Goal: Book appointment/travel/reservation

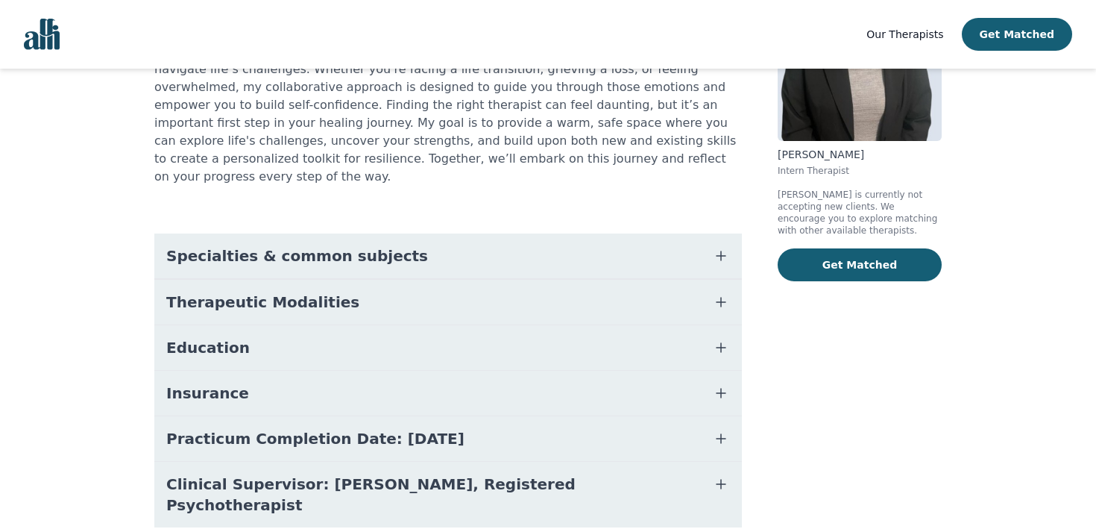
scroll to position [210, 0]
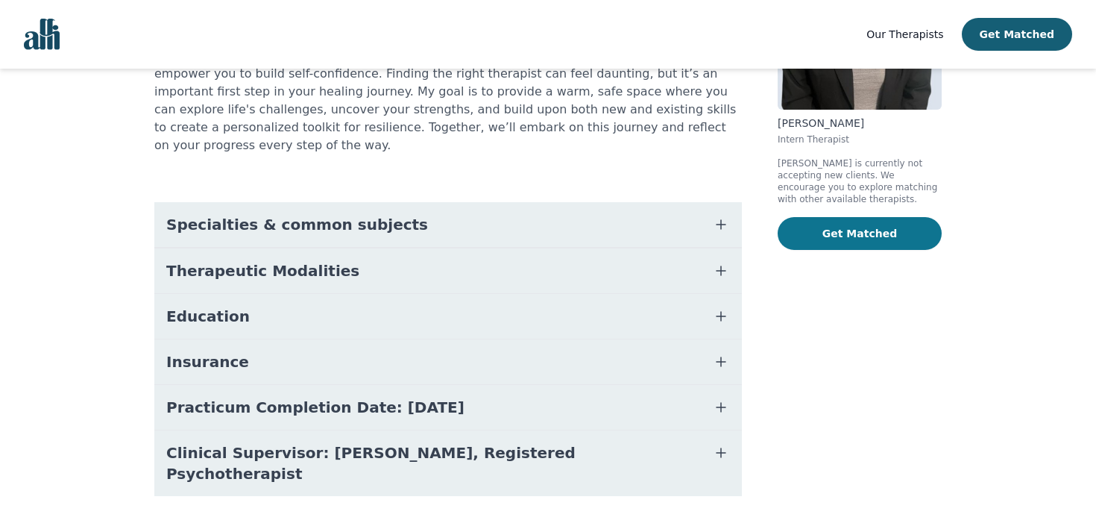
click at [916, 234] on button "Get Matched" at bounding box center [860, 233] width 164 height 33
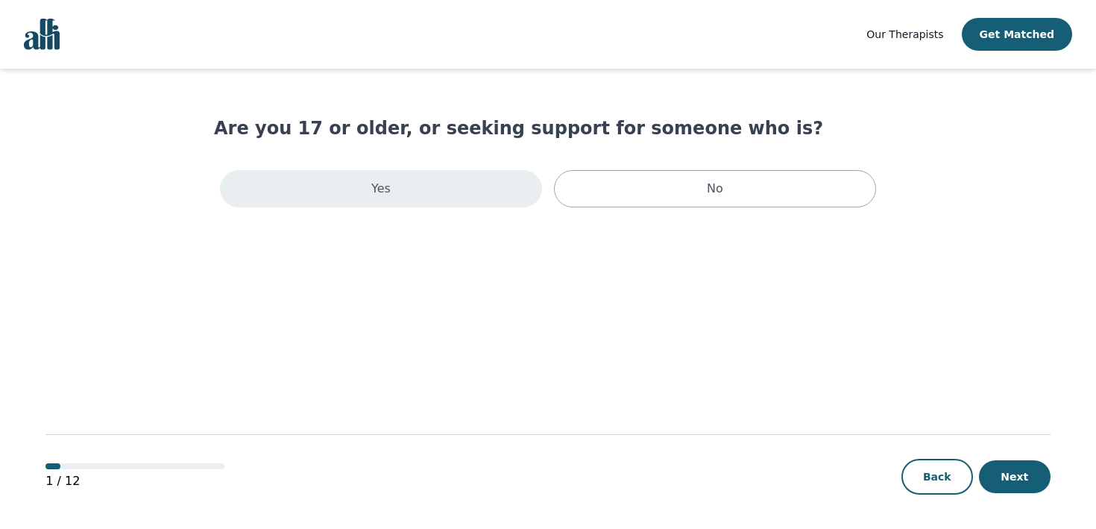
click at [537, 196] on div "Yes" at bounding box center [381, 188] width 322 height 37
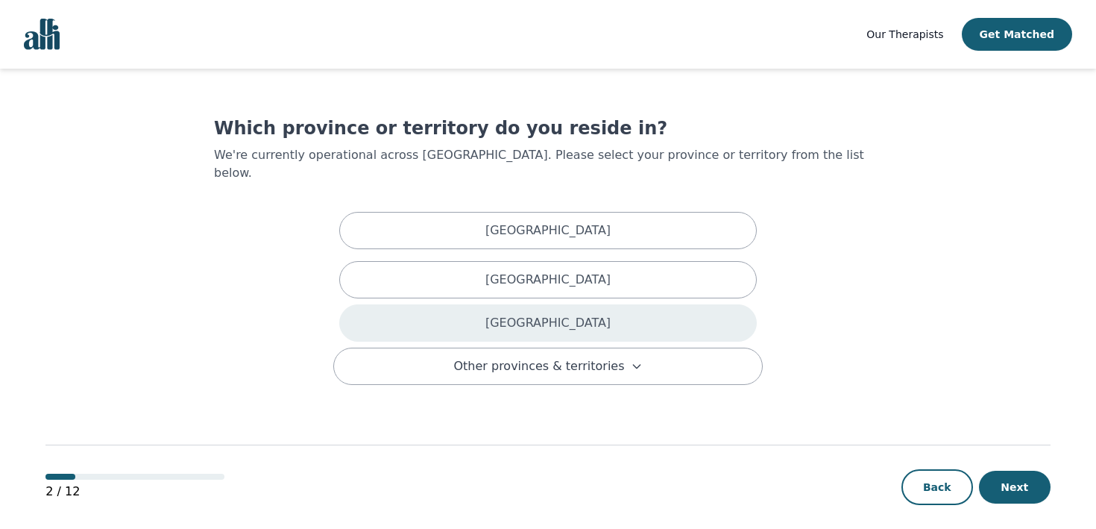
click at [588, 307] on div "[GEOGRAPHIC_DATA]" at bounding box center [548, 322] width 418 height 37
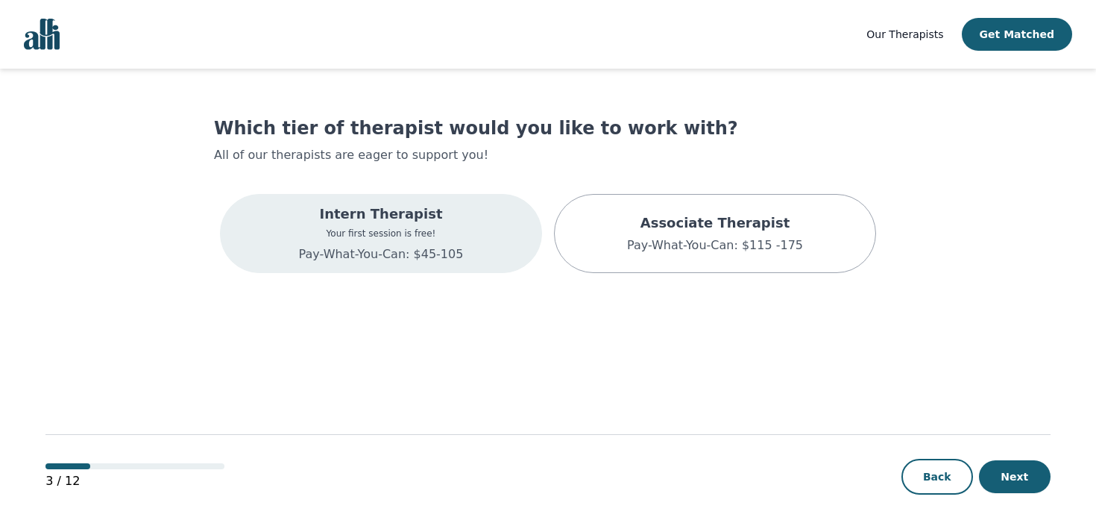
click at [441, 215] on p "Intern Therapist" at bounding box center [381, 214] width 165 height 21
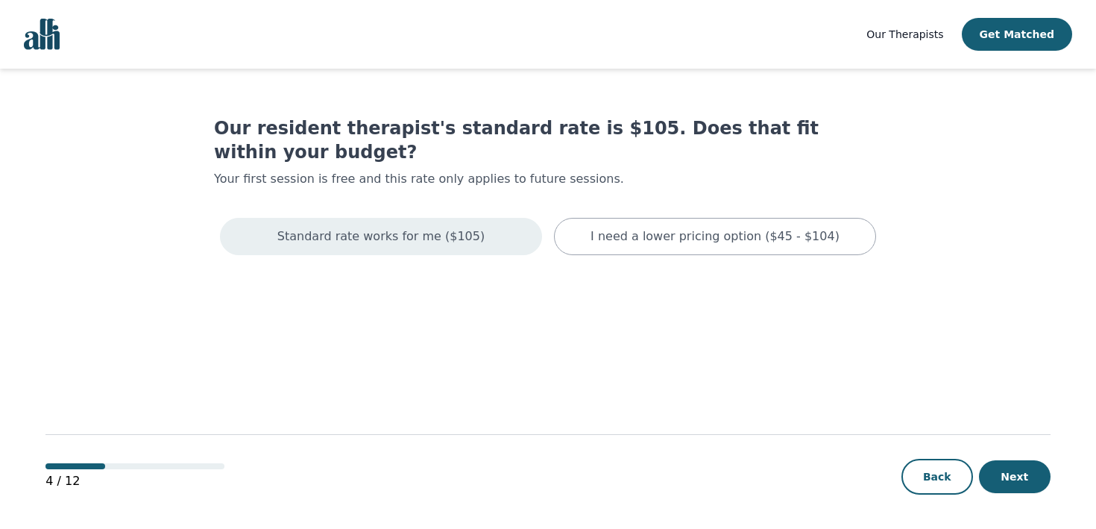
click at [480, 218] on div "Standard rate works for me ($105)" at bounding box center [381, 236] width 322 height 37
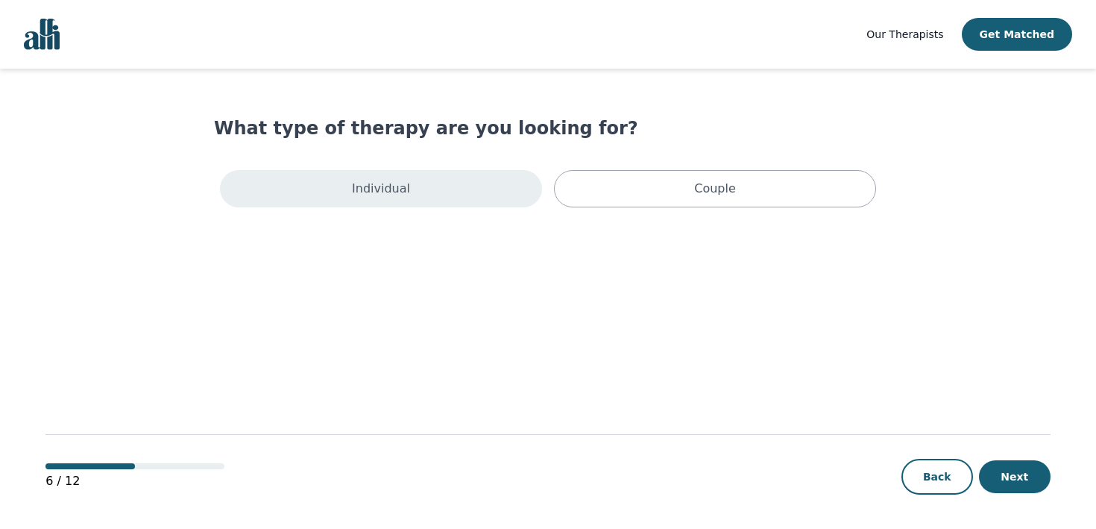
click at [469, 193] on div "Individual" at bounding box center [381, 188] width 322 height 37
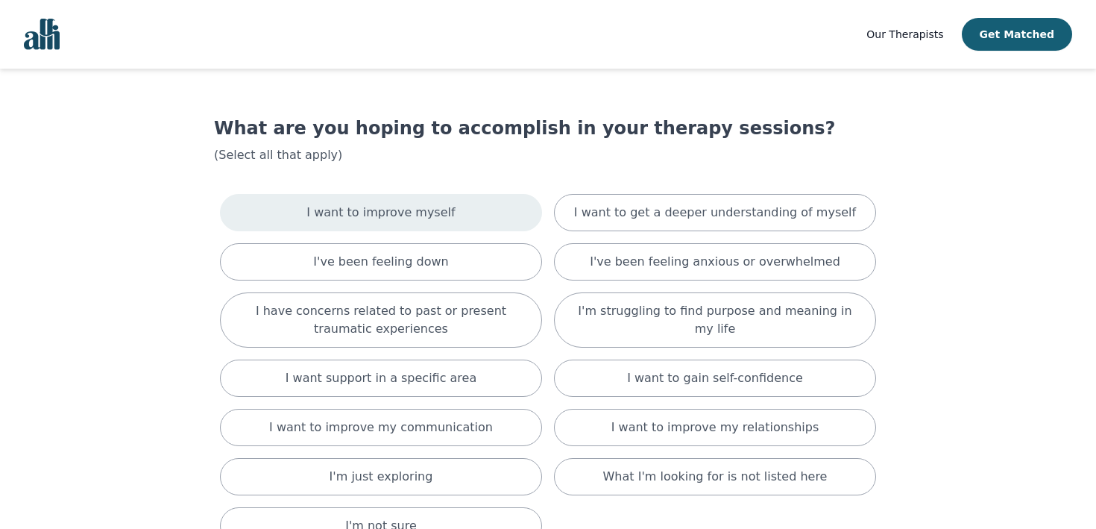
click at [468, 214] on div "I want to improve myself" at bounding box center [381, 212] width 322 height 37
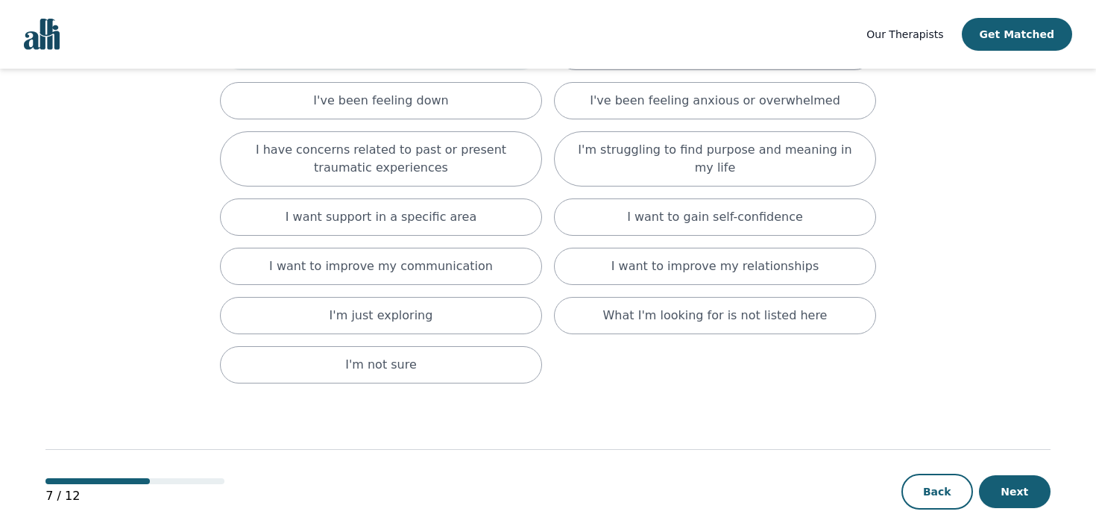
scroll to position [183, 0]
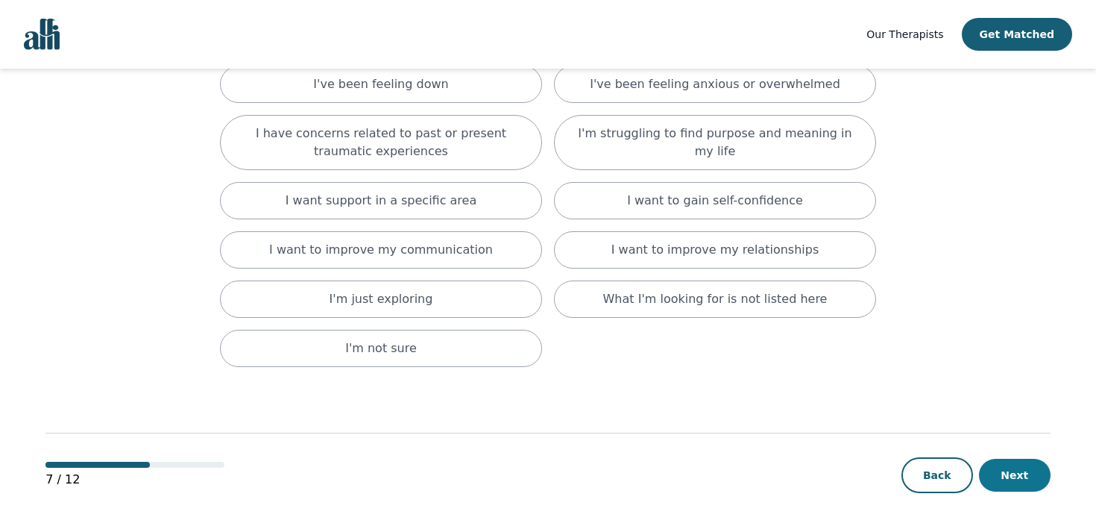
click at [1028, 472] on button "Next" at bounding box center [1015, 475] width 72 height 33
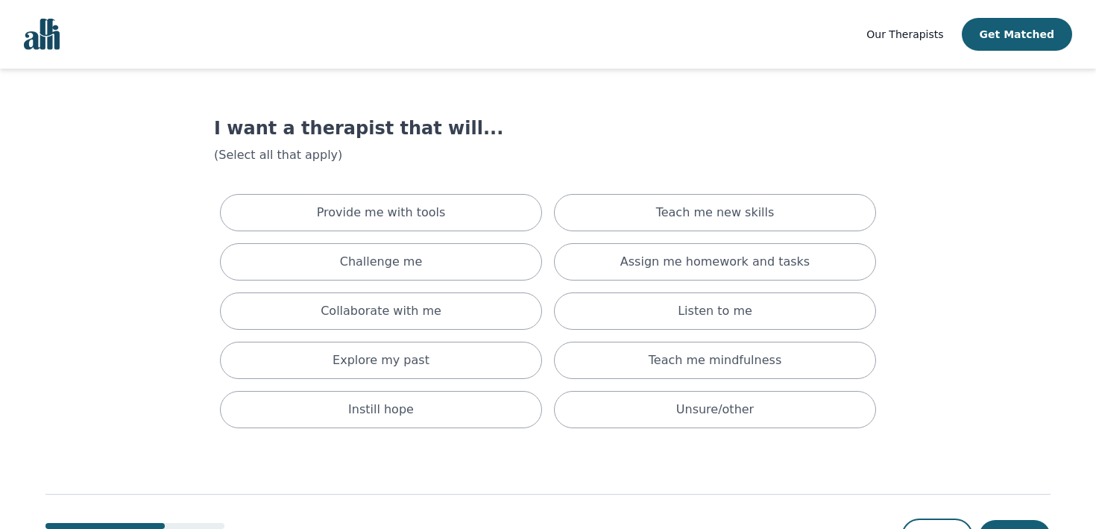
scroll to position [61, 0]
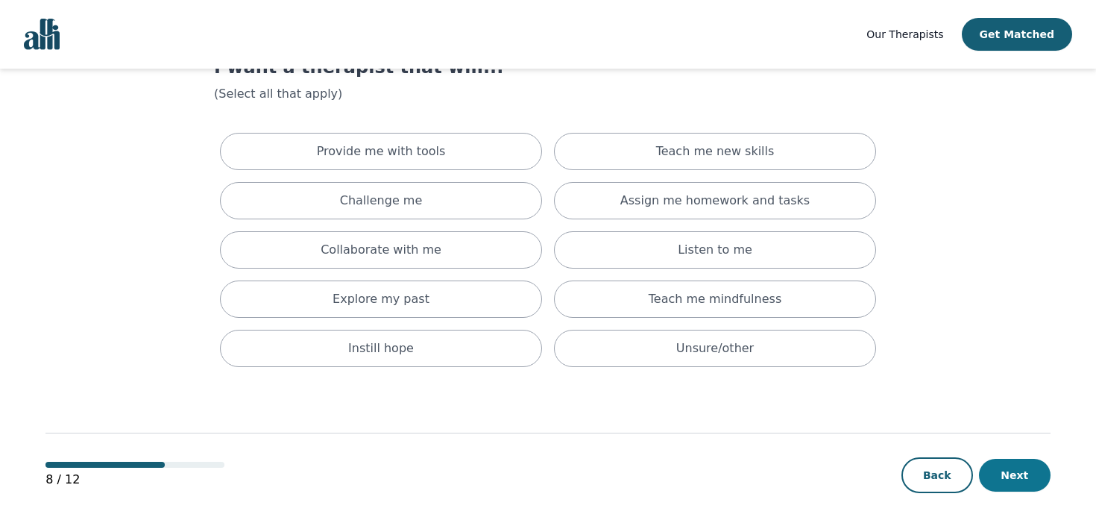
click at [1023, 472] on button "Next" at bounding box center [1015, 475] width 72 height 33
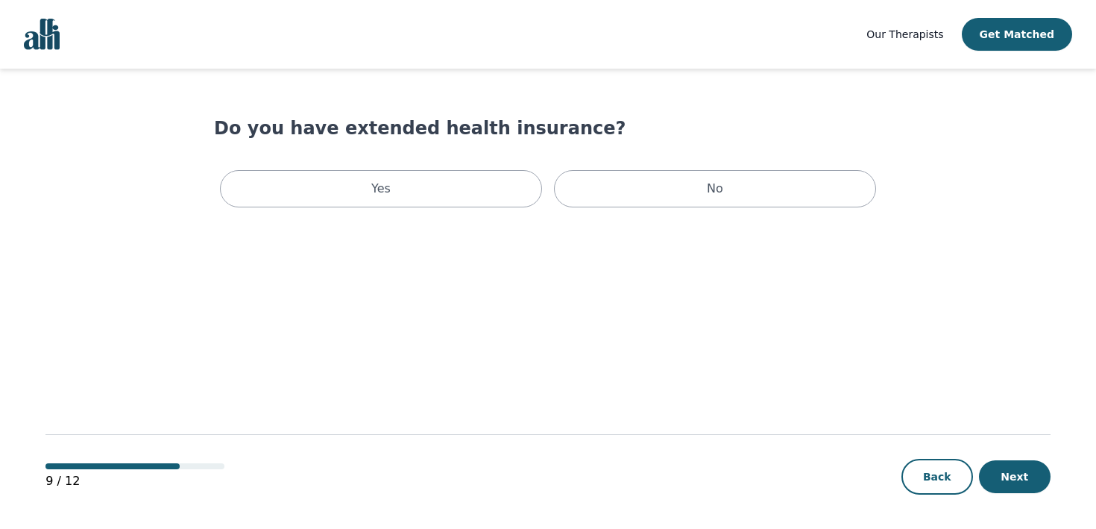
click at [1023, 472] on button "Next" at bounding box center [1015, 476] width 72 height 33
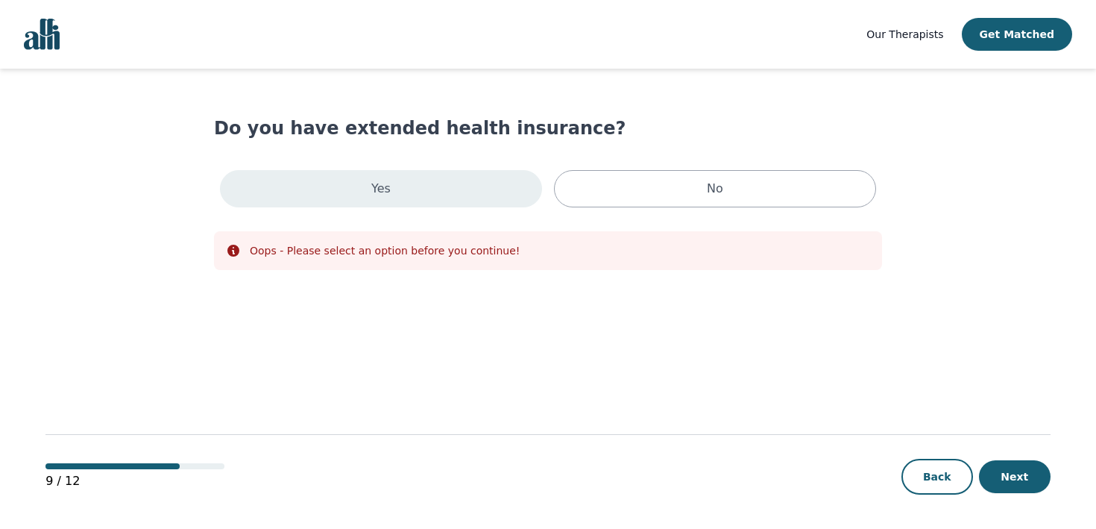
click at [521, 171] on div "Yes" at bounding box center [381, 188] width 322 height 37
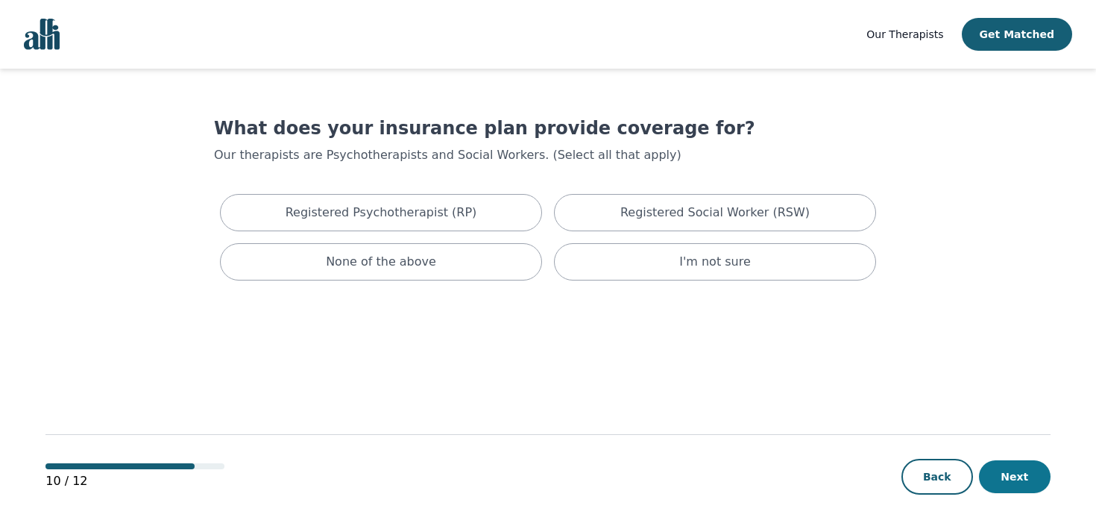
click at [1016, 488] on button "Next" at bounding box center [1015, 476] width 72 height 33
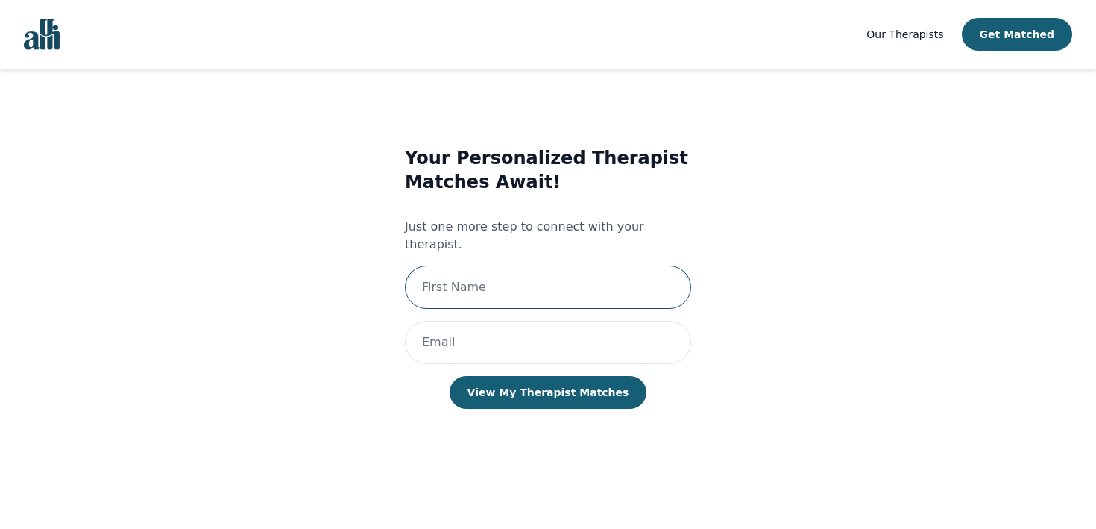
click at [602, 277] on input "text" at bounding box center [548, 286] width 286 height 43
type input "[PERSON_NAME]"
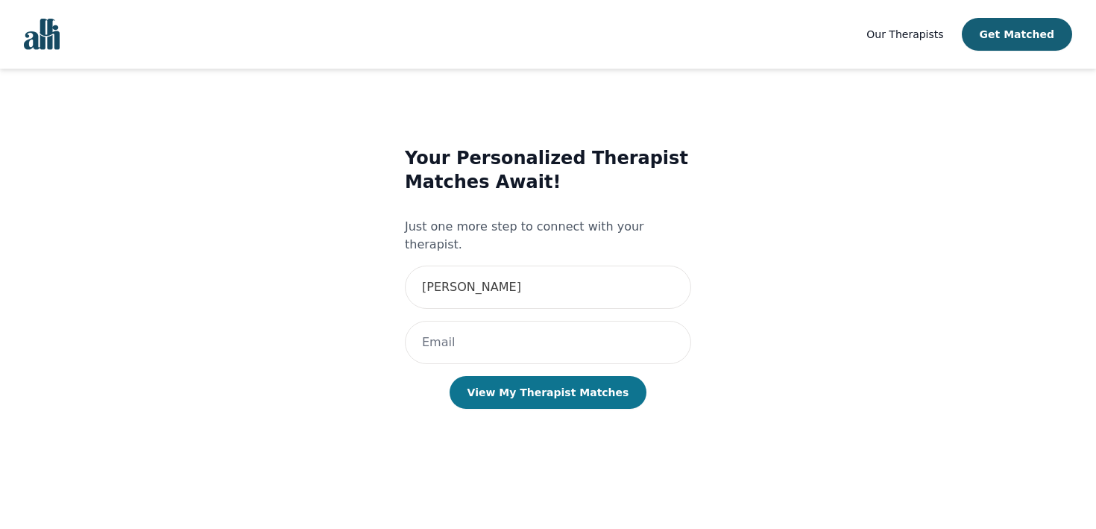
click at [554, 376] on button "View My Therapist Matches" at bounding box center [549, 392] width 198 height 33
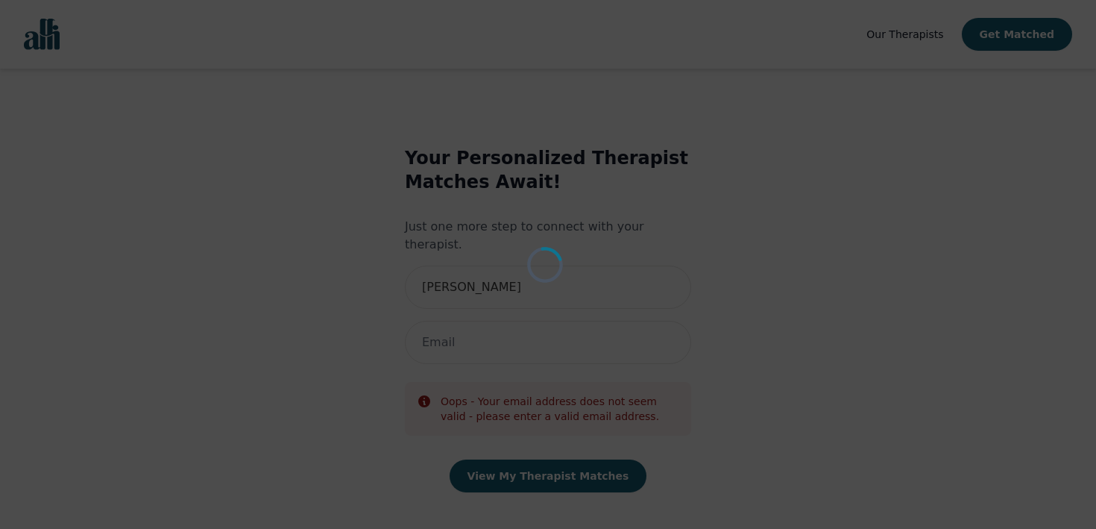
click at [474, 329] on div "Loading..." at bounding box center [548, 264] width 1096 height 529
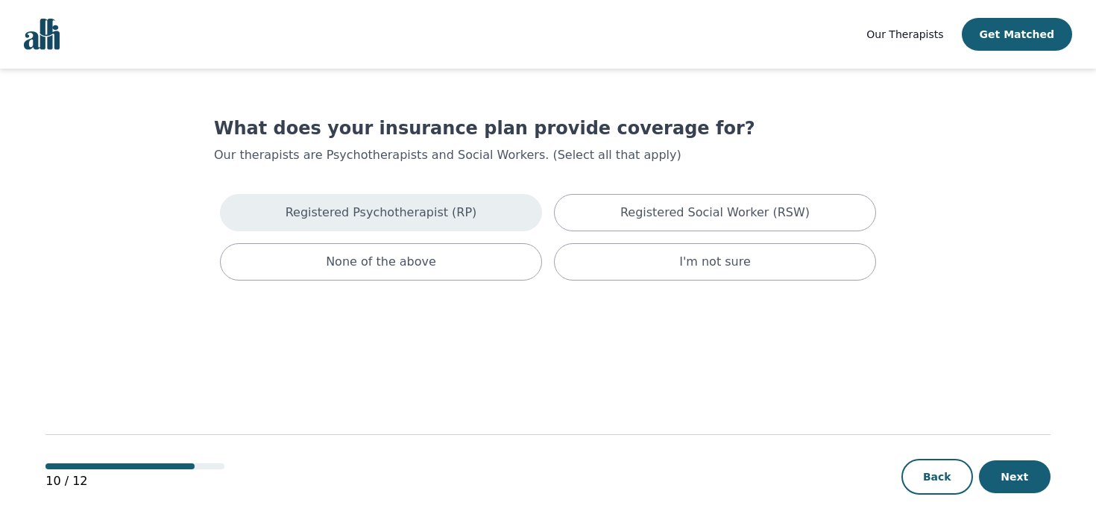
click at [412, 229] on div "Registered Psychotherapist (RP)" at bounding box center [381, 212] width 322 height 37
click at [412, 229] on div "Registered Psychotherapist (RP)" at bounding box center [381, 215] width 322 height 43
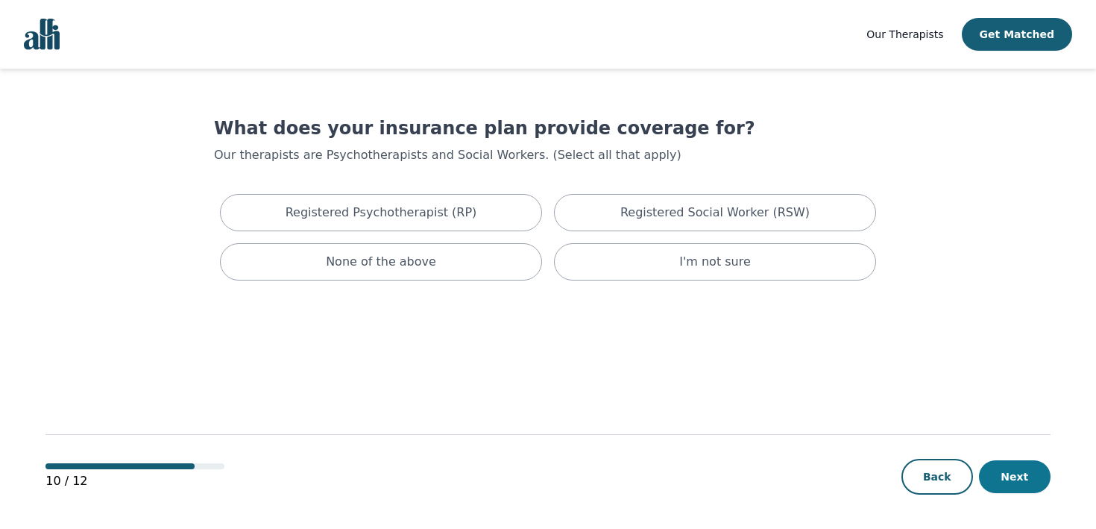
click at [1017, 483] on button "Next" at bounding box center [1015, 476] width 72 height 33
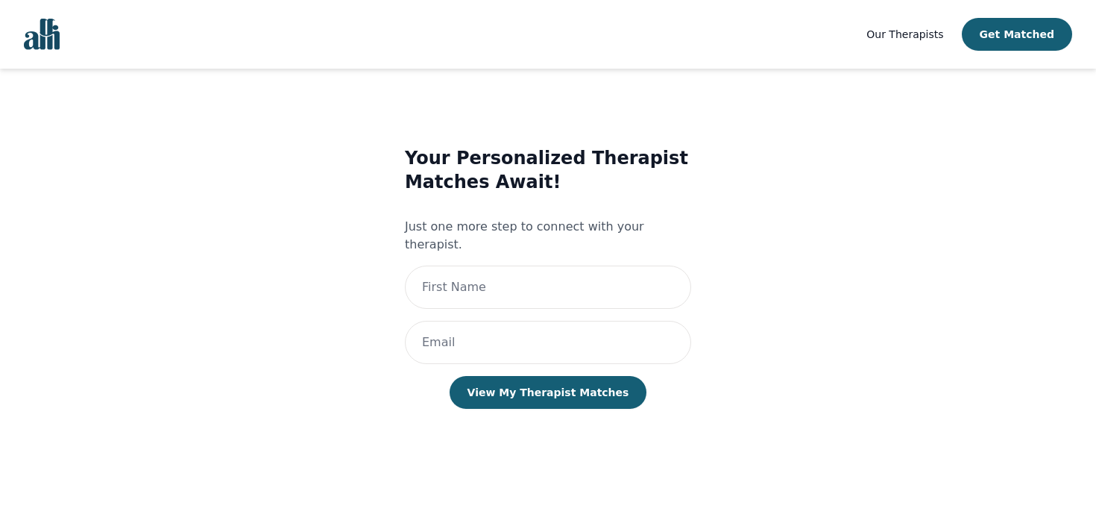
click at [528, 232] on p "Just one more step to connect with your therapist." at bounding box center [548, 236] width 286 height 36
click at [529, 265] on input "text" at bounding box center [548, 286] width 286 height 43
type input "[PERSON_NAME]"
click at [530, 322] on input "email" at bounding box center [548, 342] width 286 height 43
type input "[PERSON_NAME][EMAIL_ADDRESS][DOMAIN_NAME]"
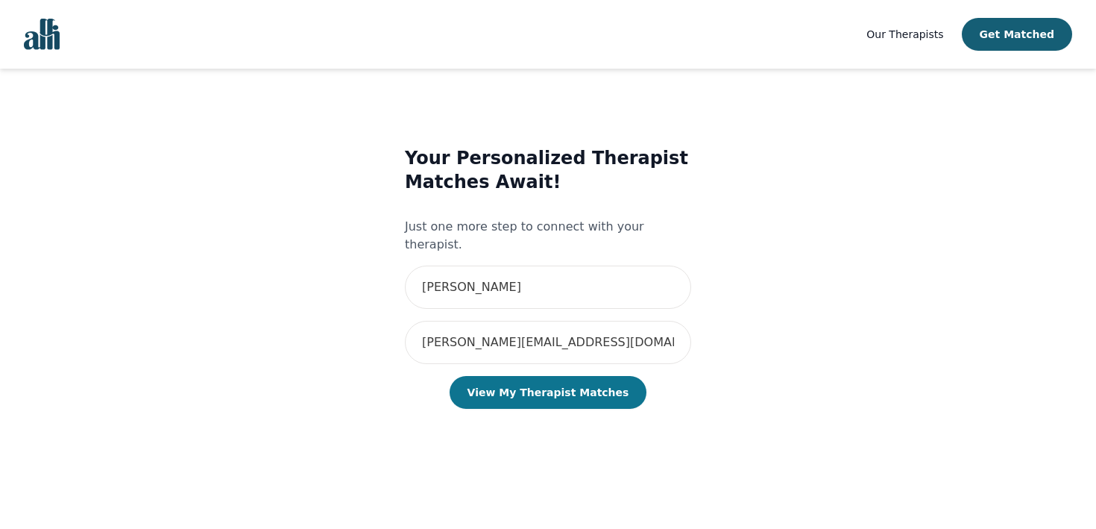
click at [573, 376] on button "View My Therapist Matches" at bounding box center [549, 392] width 198 height 33
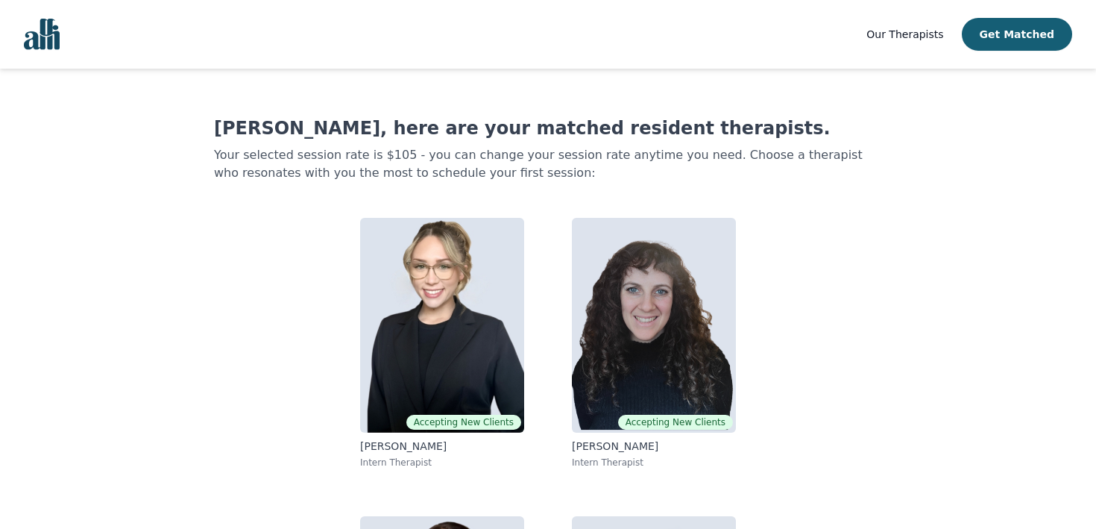
click at [898, 31] on span "Our Therapists" at bounding box center [905, 34] width 77 height 12
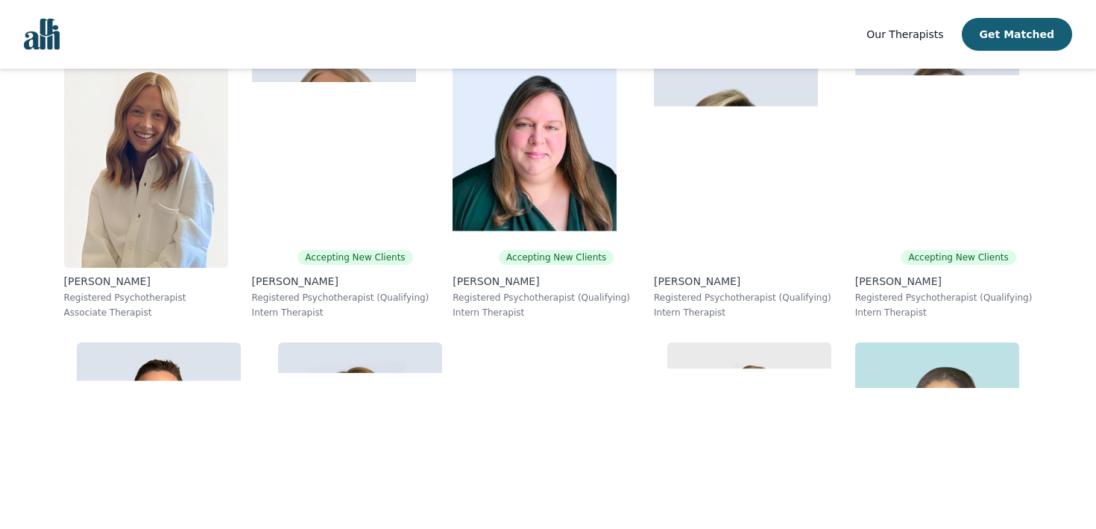
scroll to position [4112, 0]
